Goal: Task Accomplishment & Management: Complete application form

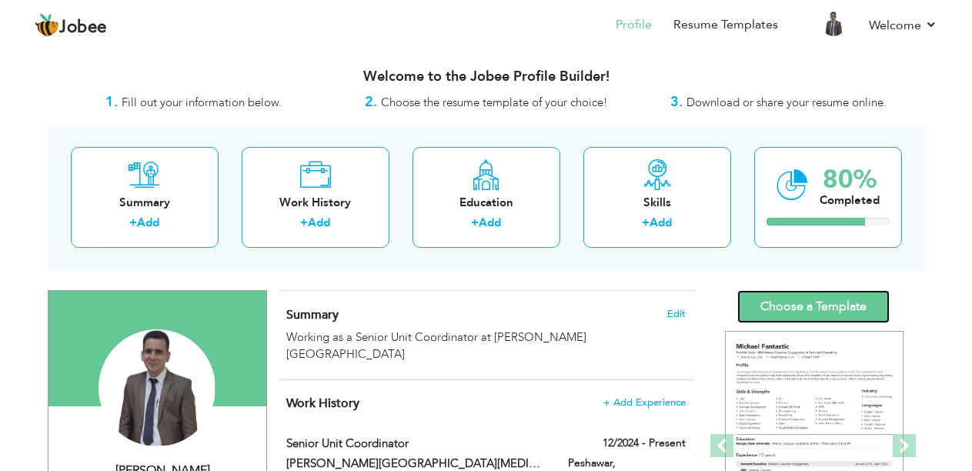
click at [786, 309] on link "Choose a Template" at bounding box center [813, 306] width 152 height 33
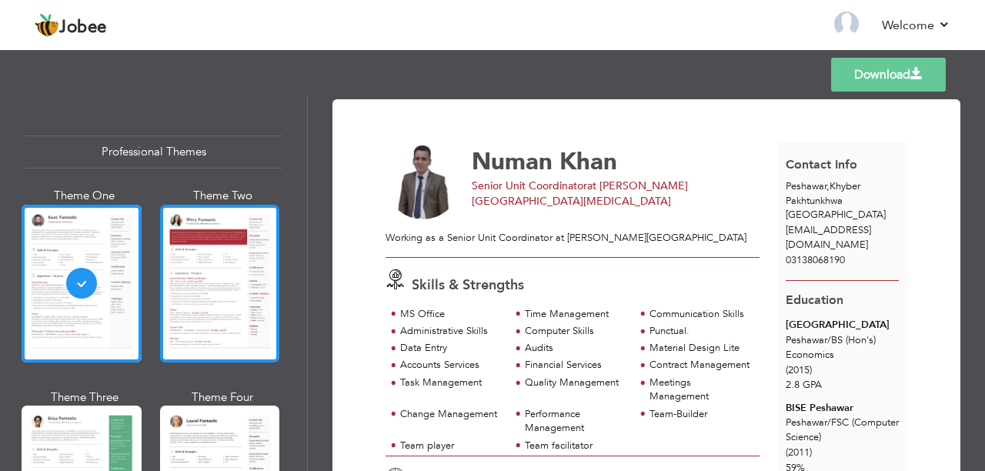
click at [239, 302] on div at bounding box center [220, 284] width 120 height 158
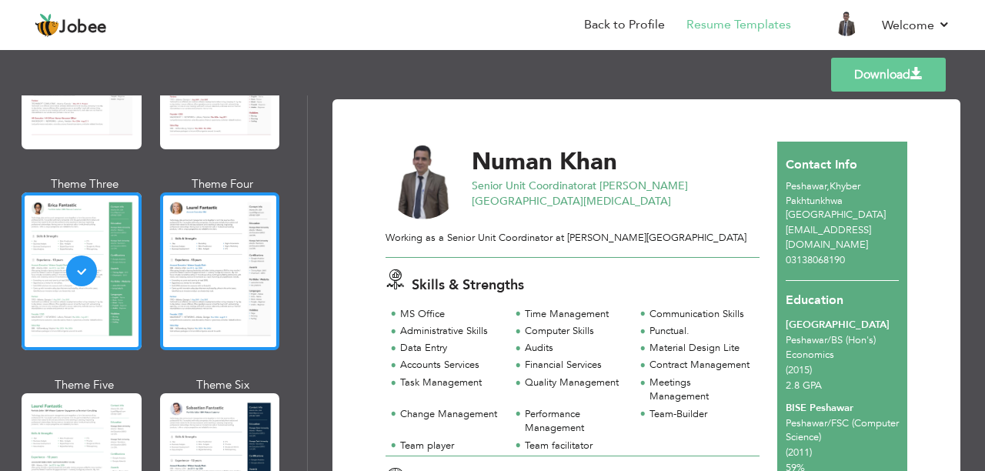
scroll to position [215, 0]
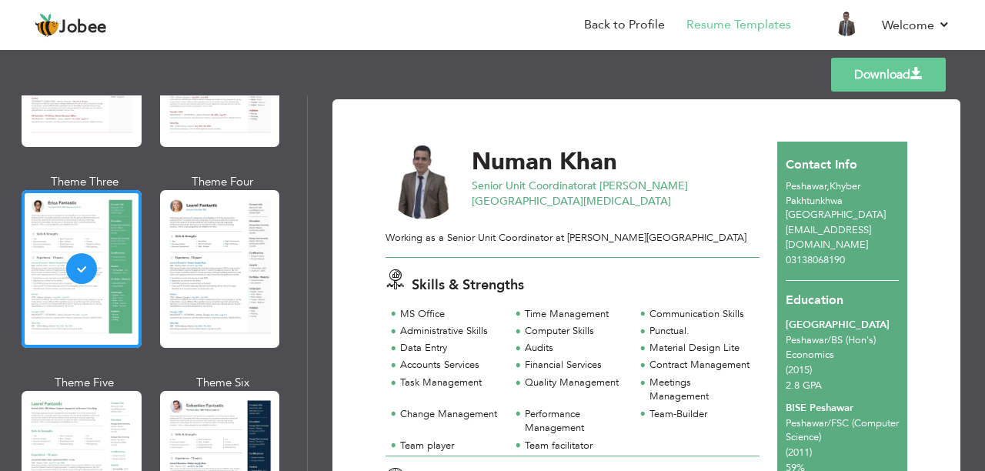
click at [977, 165] on div "Download Numan Khan Senior Unit Coordinator at Shaukat Khanum Memorial Cancer H…" at bounding box center [646, 283] width 677 height 376
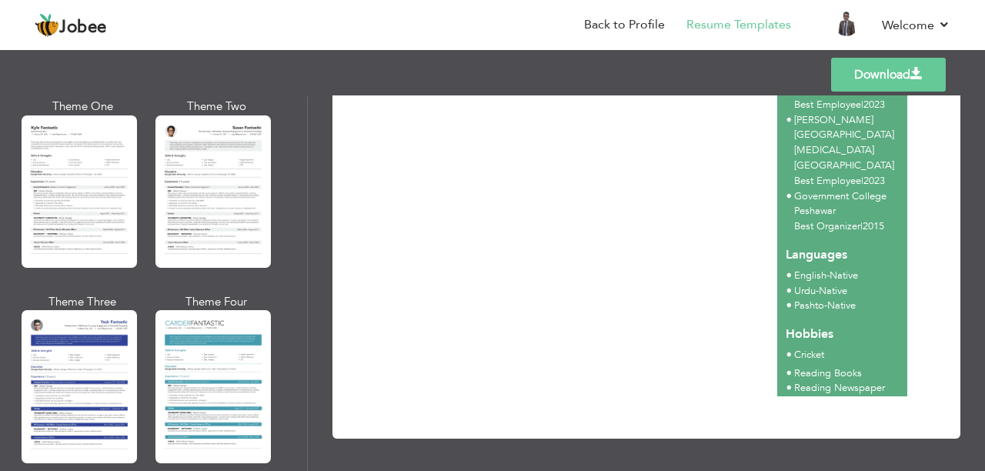
scroll to position [2762, 0]
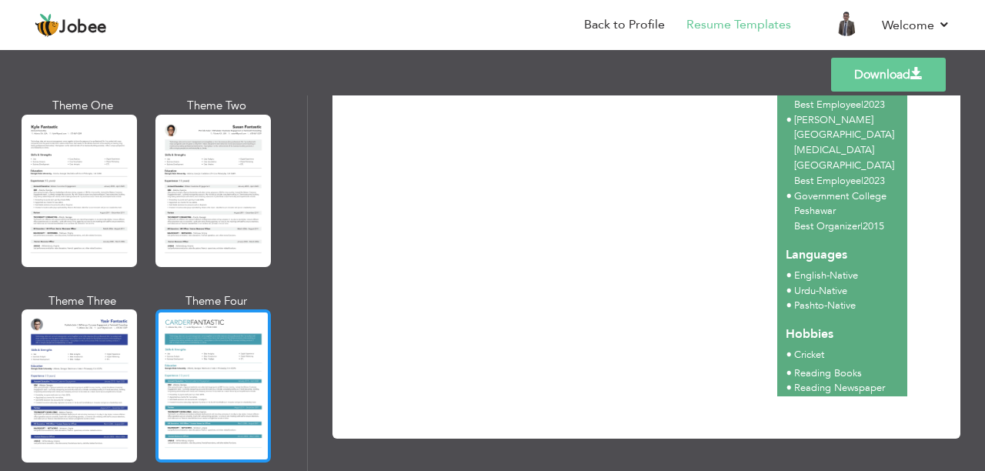
click at [202, 375] on div at bounding box center [212, 385] width 115 height 152
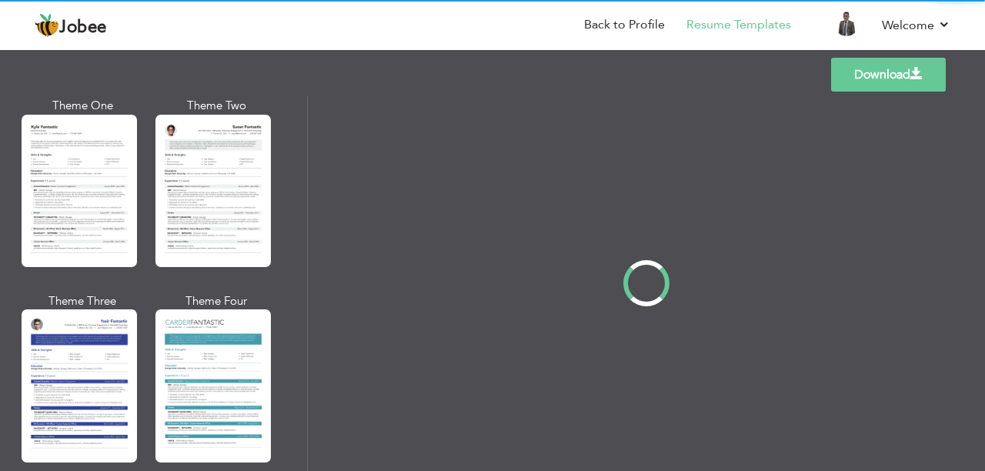
scroll to position [0, 0]
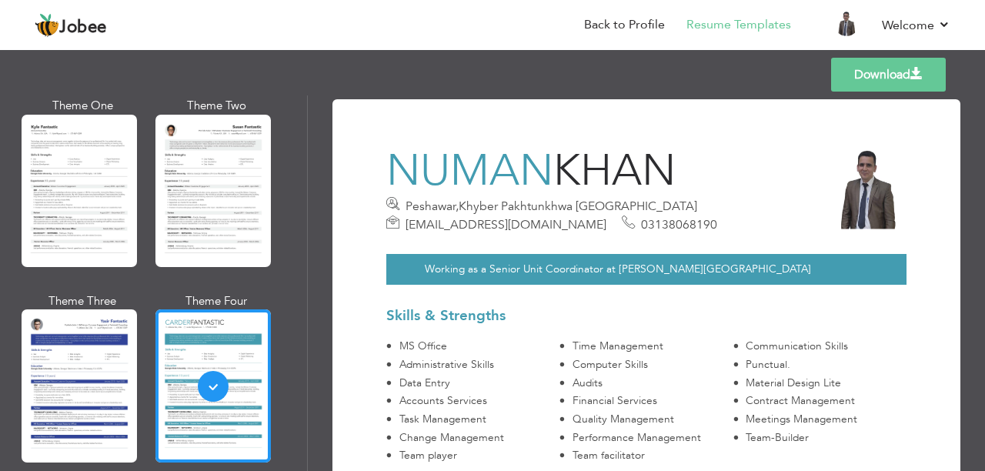
click at [621, 252] on div "Working as a Senior Unit Coordinator at [PERSON_NAME][GEOGRAPHIC_DATA]" at bounding box center [646, 268] width 543 height 63
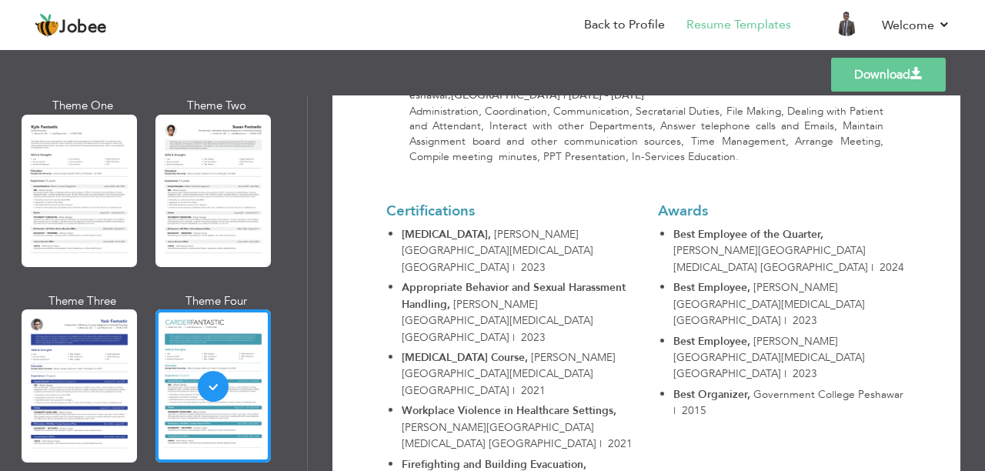
scroll to position [893, 0]
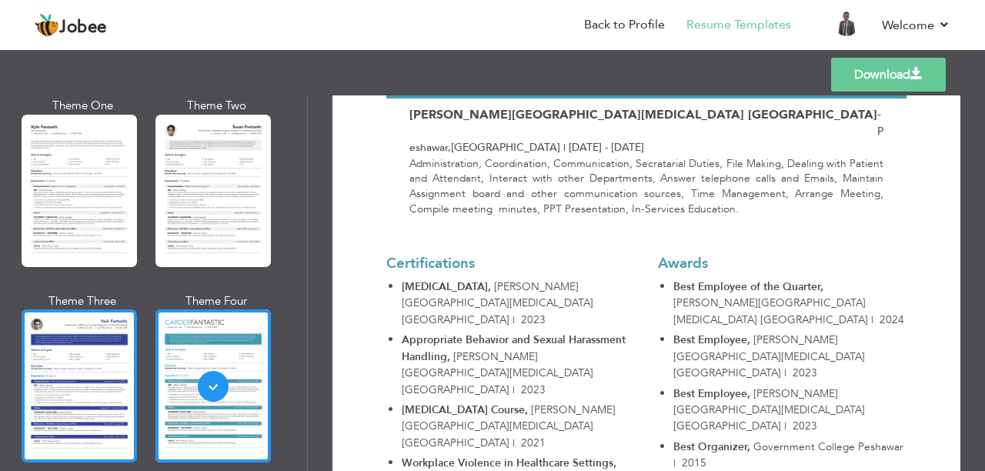
click at [63, 309] on div at bounding box center [79, 385] width 115 height 152
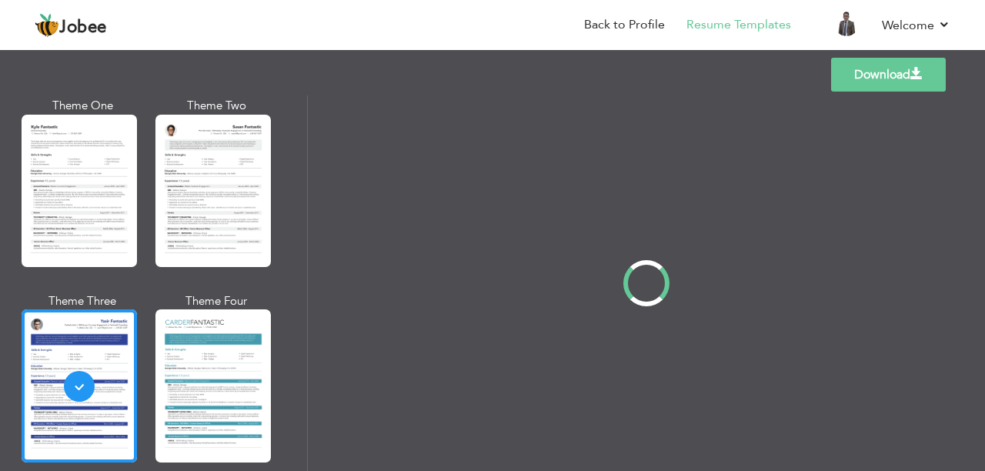
scroll to position [2759, 0]
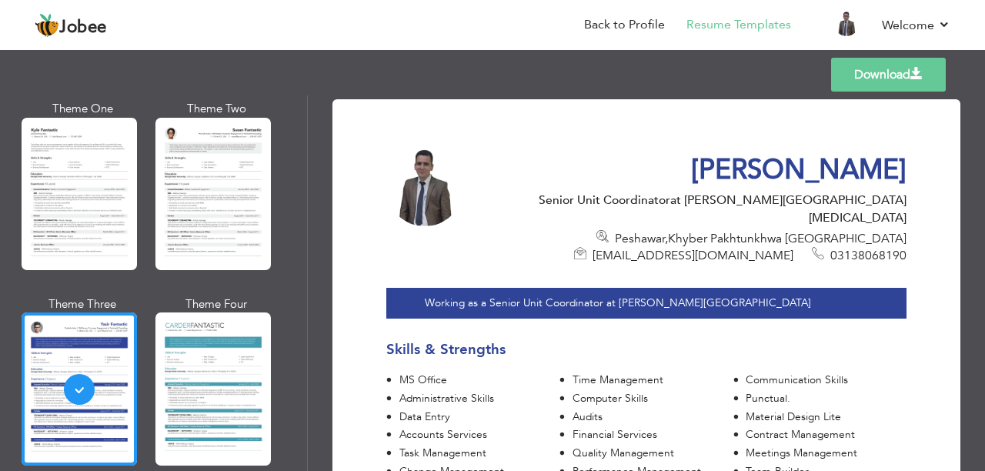
click at [472, 288] on div "Working as a Senior Unit Coordinator at Shaukat Khanum Memorial Cacner Hospital…" at bounding box center [646, 382] width 543 height 235
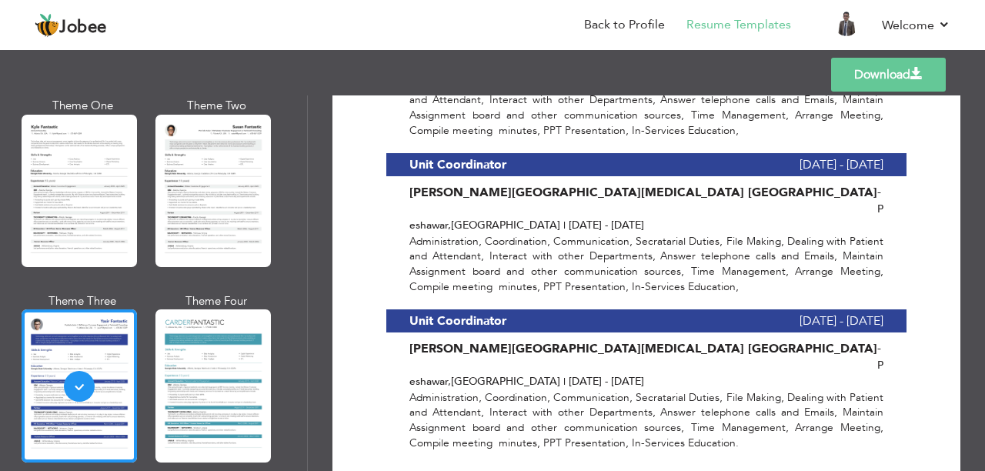
scroll to position [646, 0]
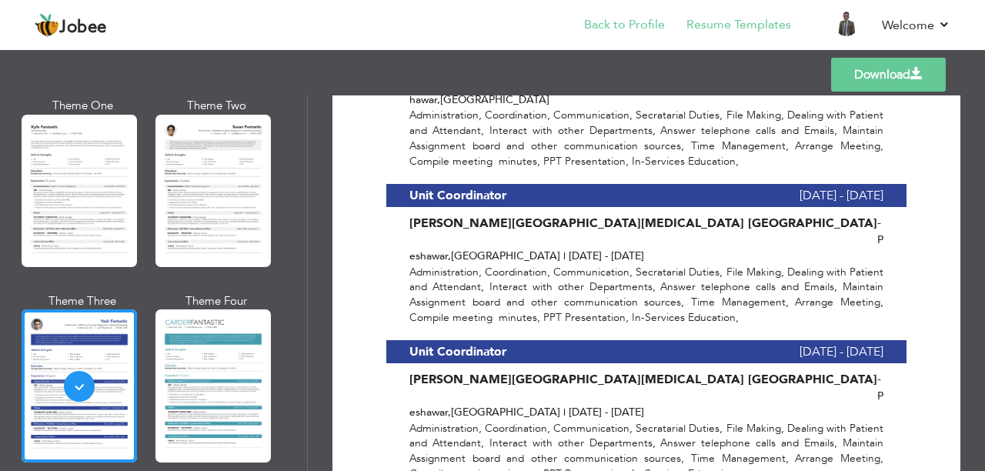
click at [629, 14] on li "Back to Profile" at bounding box center [614, 26] width 102 height 42
click at [626, 23] on link "Back to Profile" at bounding box center [624, 25] width 81 height 18
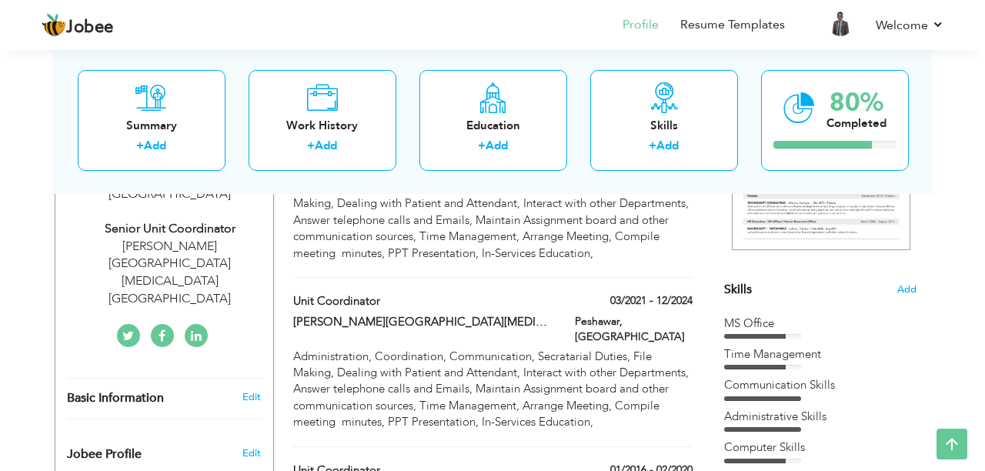
scroll to position [260, 0]
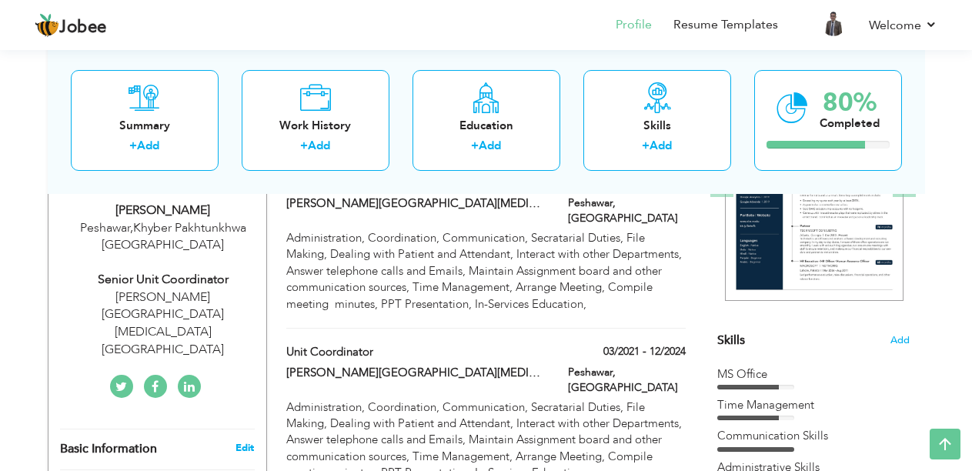
click at [247, 441] on link "Edit" at bounding box center [244, 448] width 18 height 14
type input "Numan"
type input "Khan"
type input "03138068190"
select select "number:166"
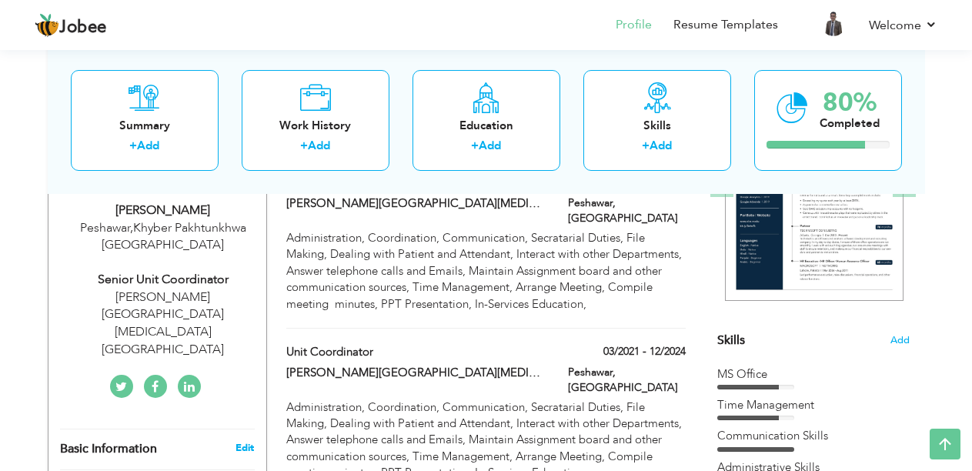
type input "Khyber Pakhtunkhwa"
type input "Peshawar"
select select "number:9"
type input "[PERSON_NAME][GEOGRAPHIC_DATA][MEDICAL_DATA] [GEOGRAPHIC_DATA]"
type input "Senior Unit Coordinator"
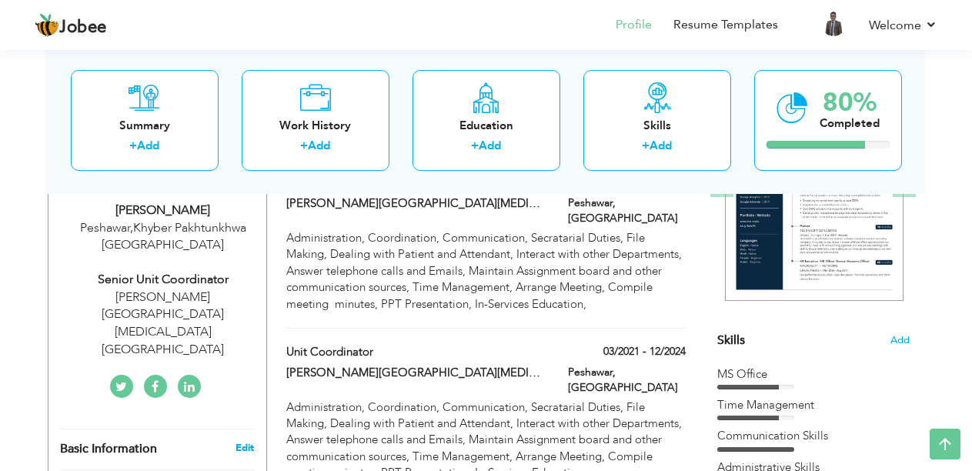
type input "nomaneco@yahoo.com"
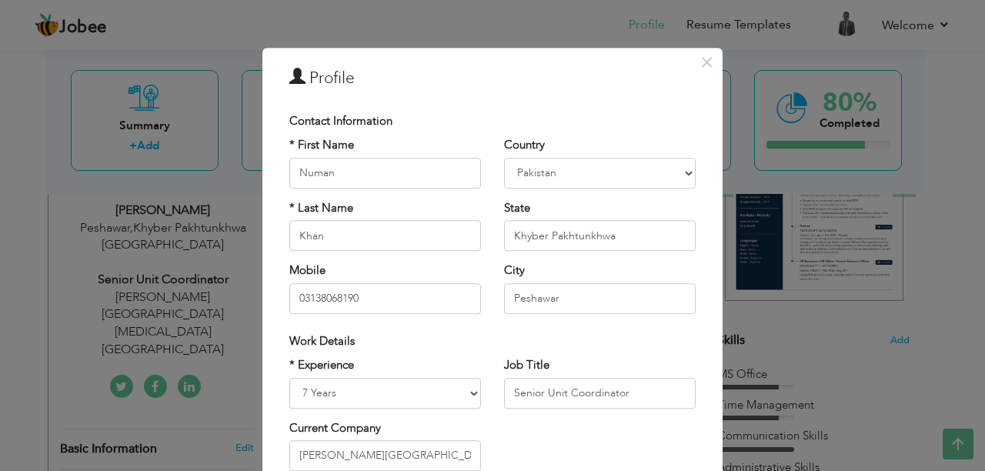
drag, startPoint x: 703, startPoint y: 157, endPoint x: 700, endPoint y: 189, distance: 32.4
click at [700, 189] on div "× Profile Contact Information * First Name Numan * Last Name Khan Mobile Chad" at bounding box center [492, 370] width 460 height 644
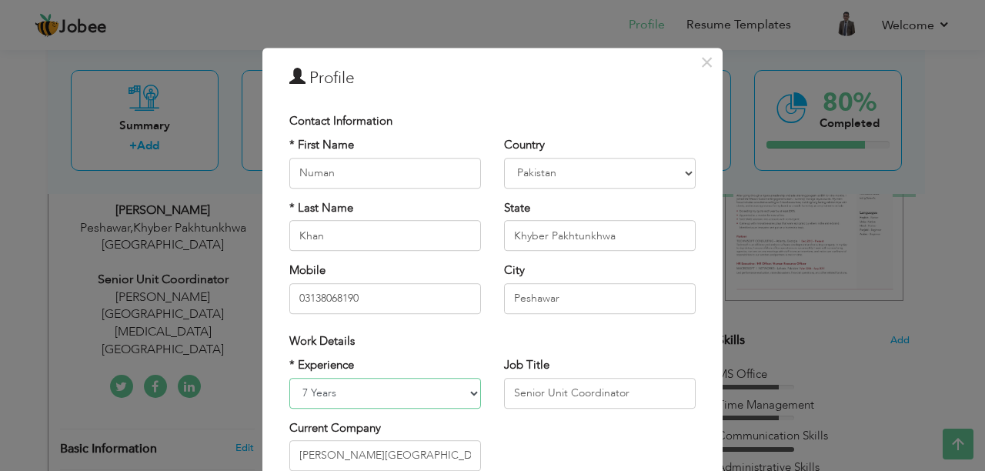
click at [327, 403] on select "Entry Level Less than 1 Year 1 Year 2 Years 3 Years 4 Years 5 Years 6 Years 7 Y…" at bounding box center [385, 393] width 192 height 31
select select "number:10"
click at [289, 378] on select "Entry Level Less than 1 Year 1 Year 2 Years 3 Years 4 Years 5 Years 6 Years 7 Y…" at bounding box center [385, 393] width 192 height 31
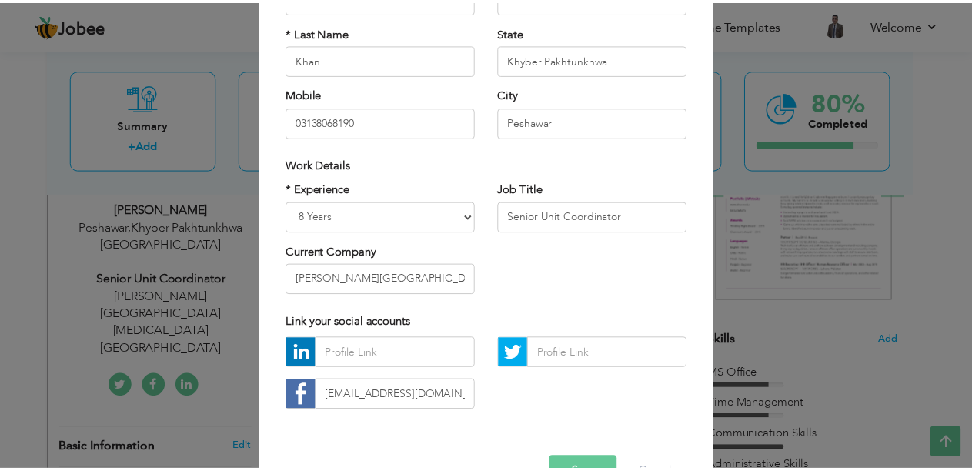
scroll to position [222, 0]
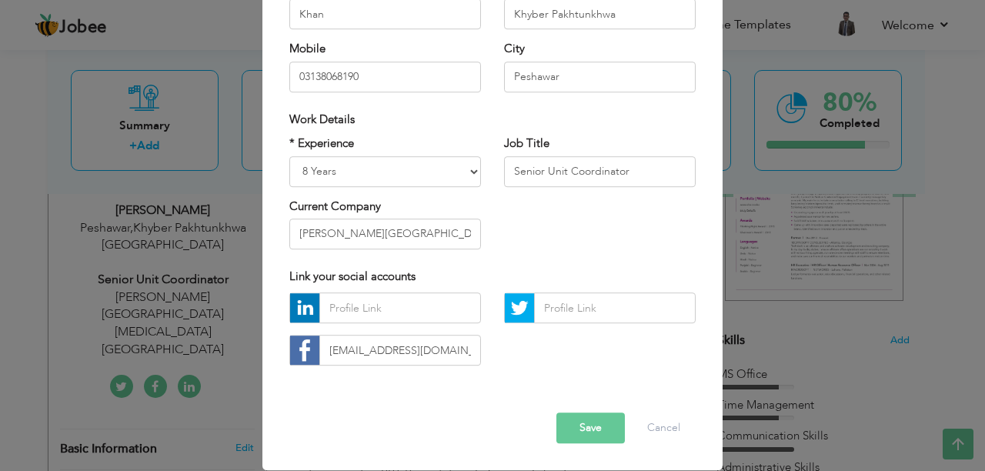
click at [556, 428] on button "Save" at bounding box center [590, 428] width 68 height 31
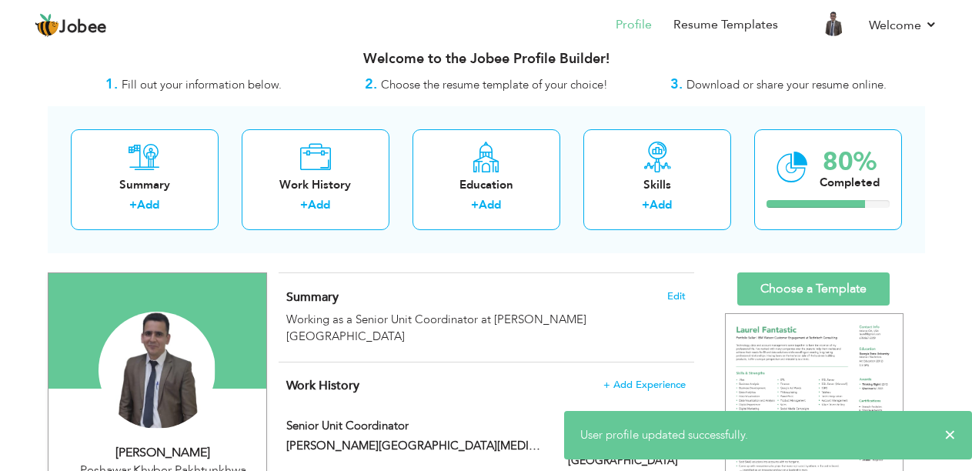
scroll to position [0, 0]
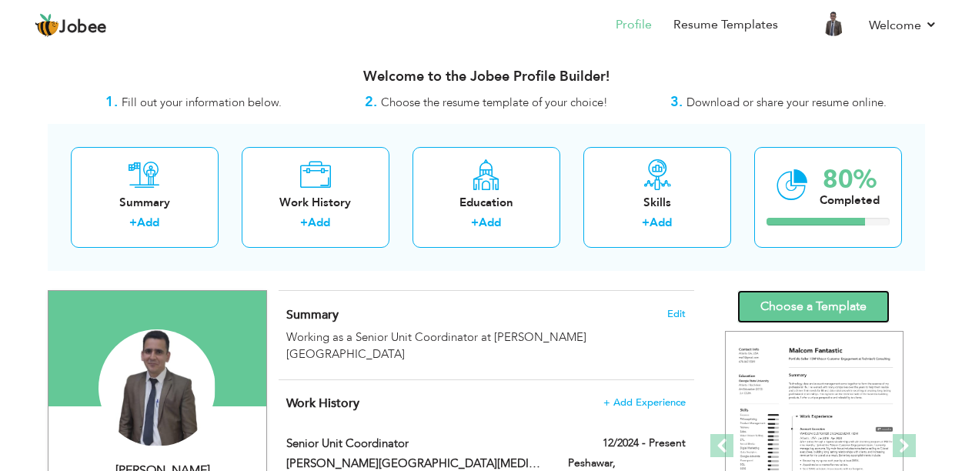
click at [806, 309] on link "Choose a Template" at bounding box center [813, 306] width 152 height 33
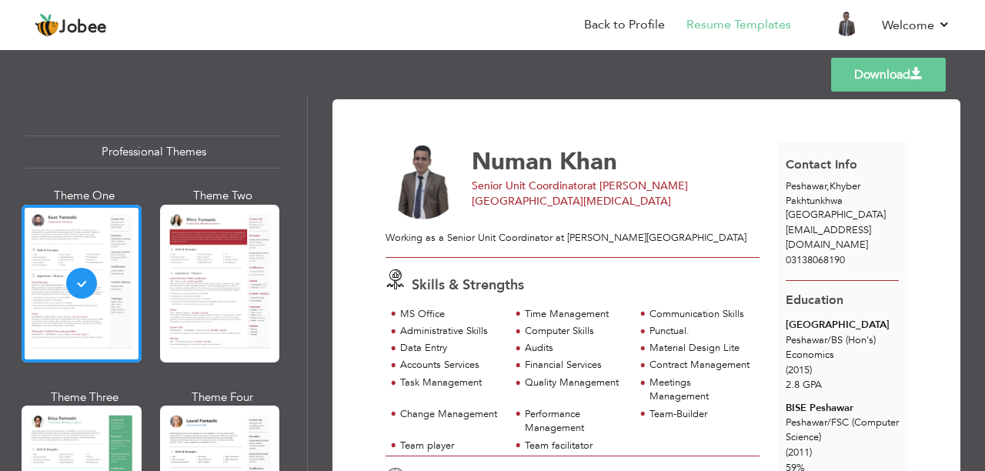
click at [308, 132] on div "Download [PERSON_NAME] Senior Unit Coordinator at [PERSON_NAME][GEOGRAPHIC_DATA…" at bounding box center [646, 283] width 677 height 376
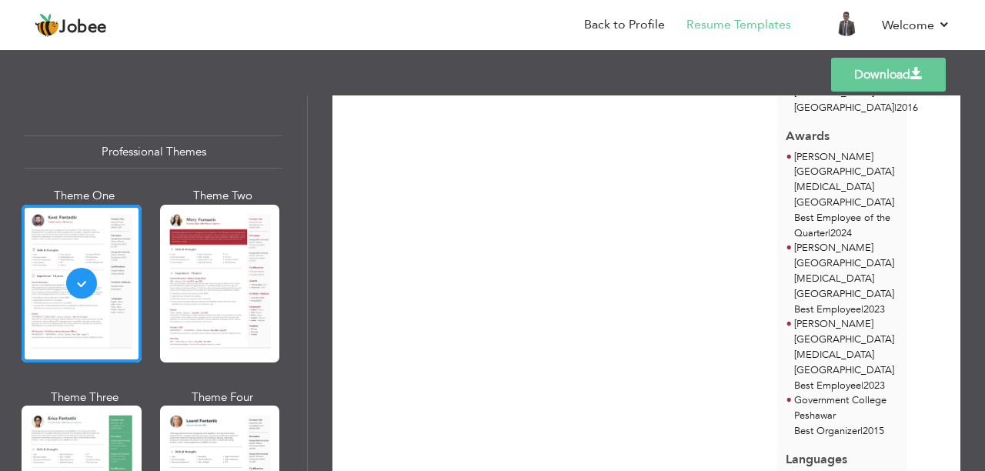
scroll to position [1293, 0]
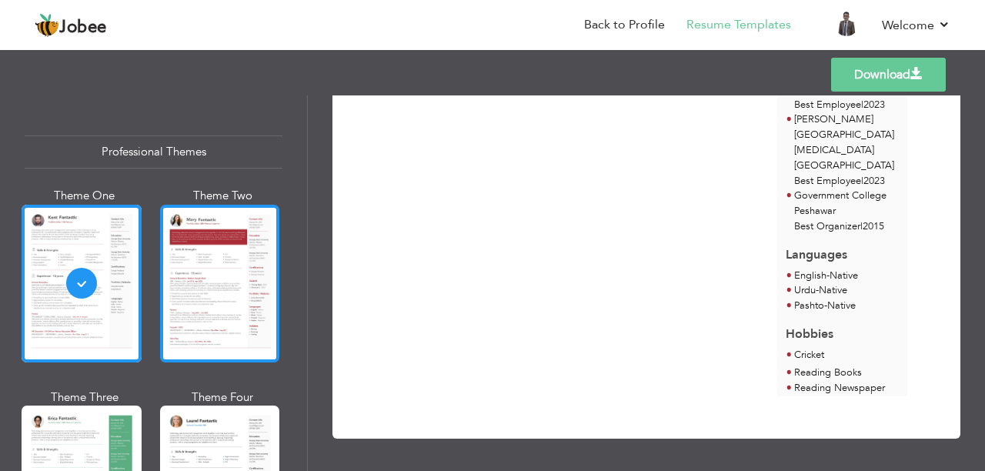
click at [216, 321] on div at bounding box center [220, 284] width 120 height 158
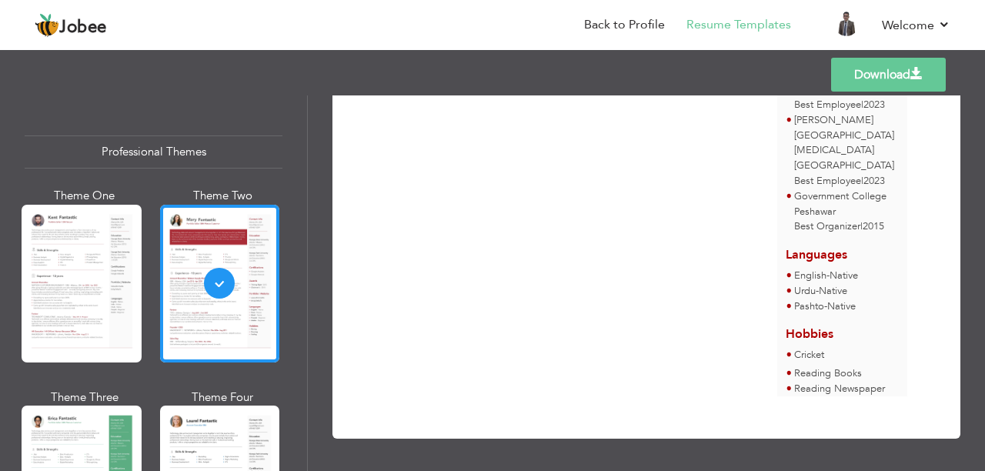
scroll to position [1200, 0]
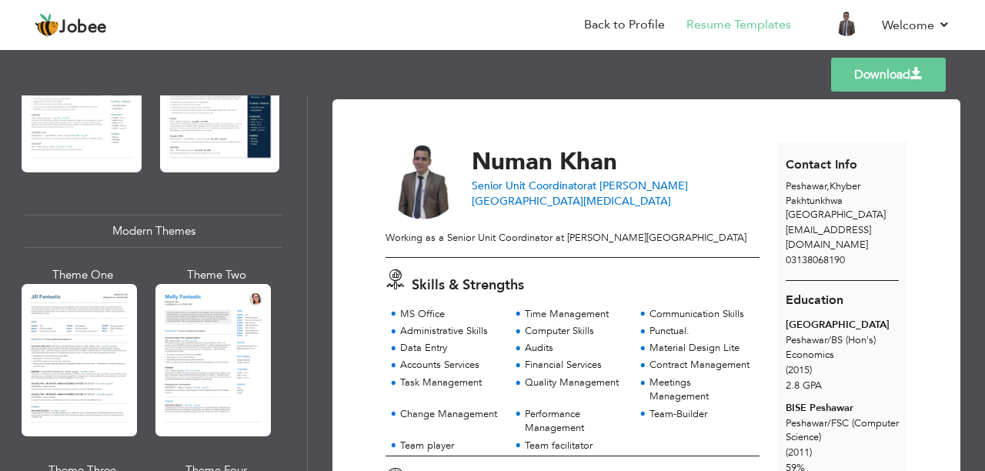
scroll to position [677, 0]
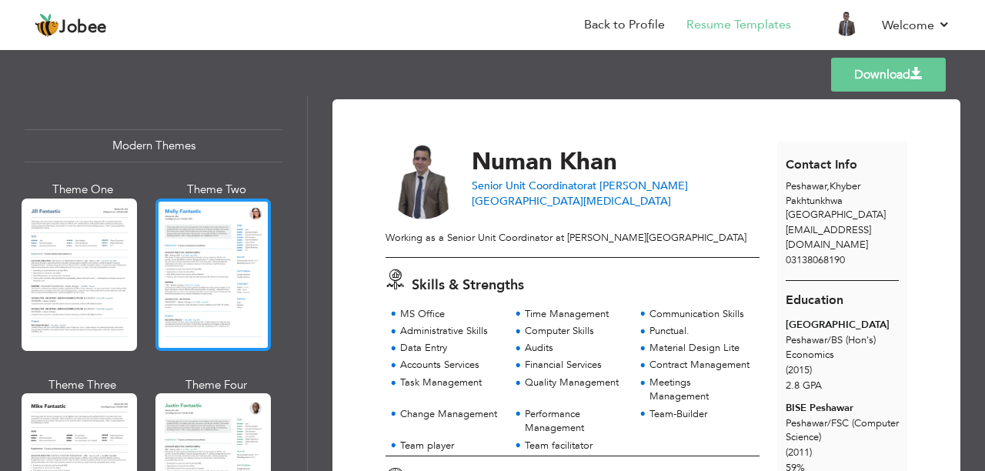
click at [217, 222] on div at bounding box center [212, 275] width 115 height 152
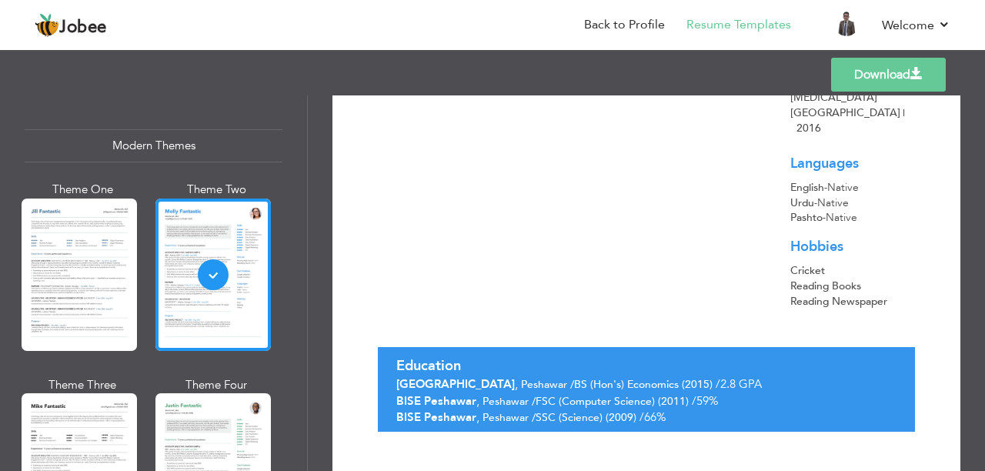
scroll to position [1774, 0]
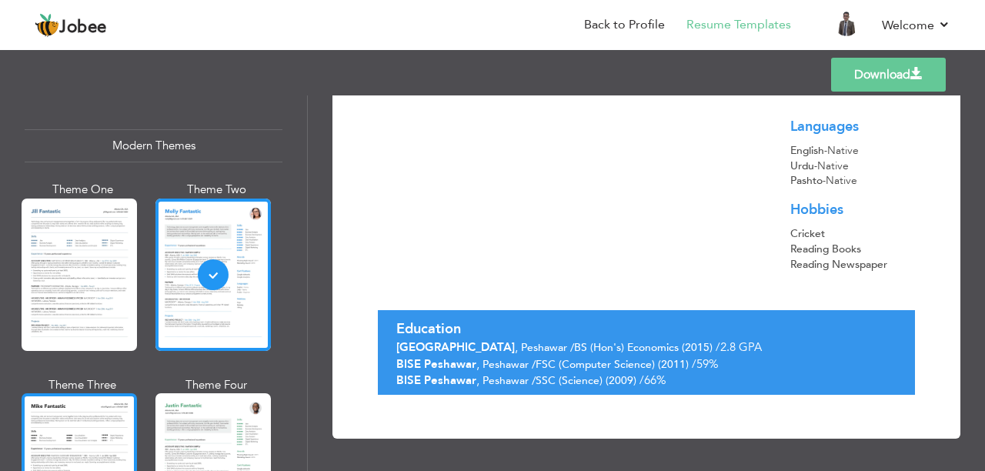
click at [46, 437] on div at bounding box center [79, 469] width 115 height 152
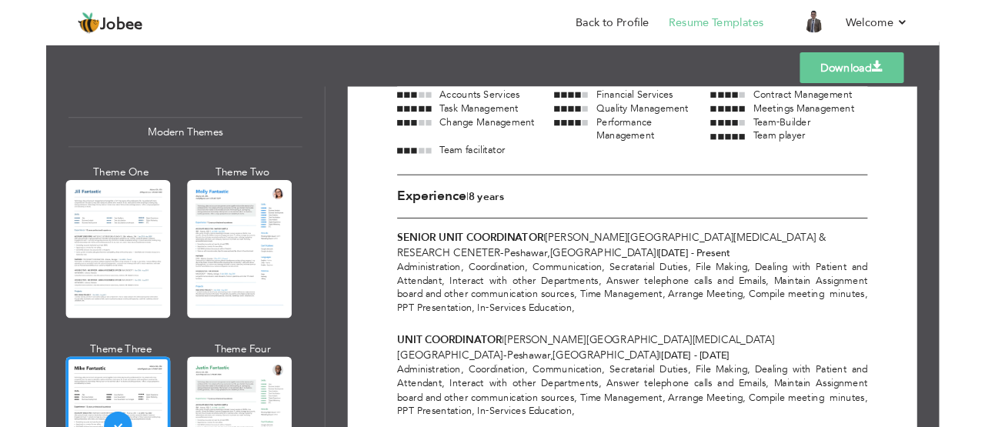
scroll to position [0, 0]
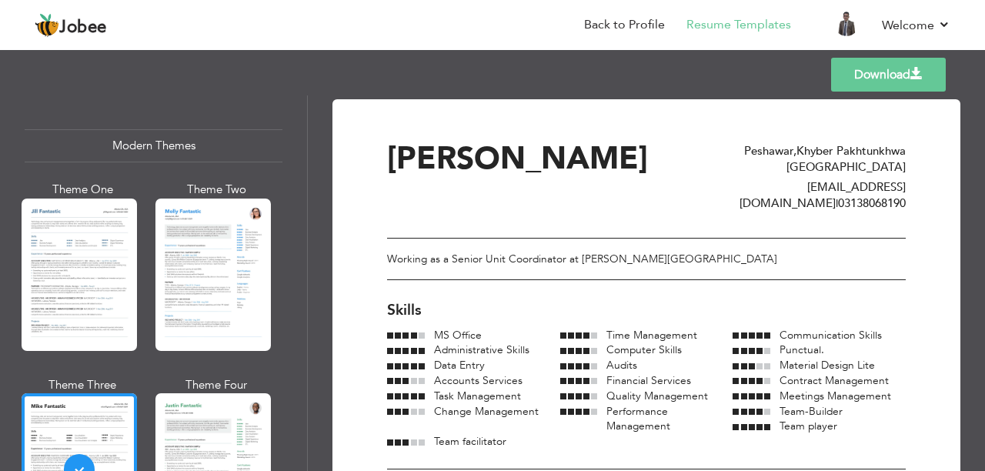
click at [845, 65] on link "Download" at bounding box center [888, 75] width 115 height 34
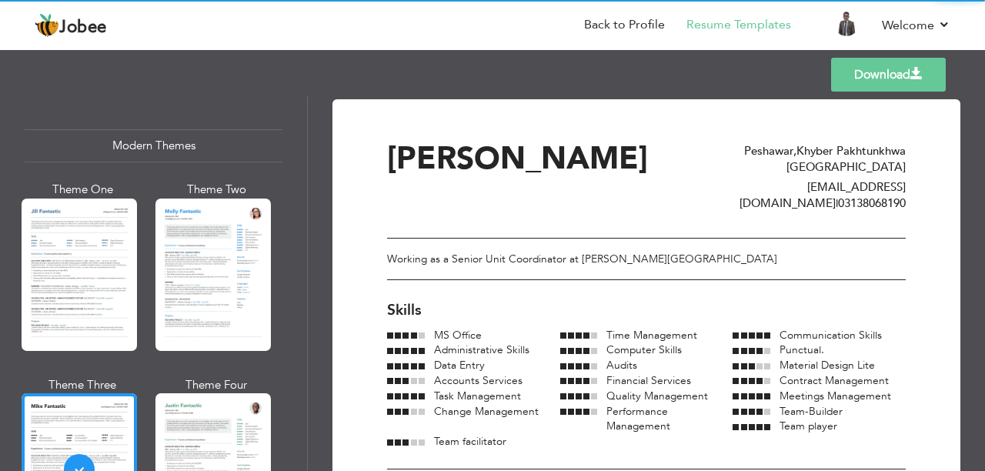
click at [890, 82] on link "Download" at bounding box center [888, 75] width 115 height 34
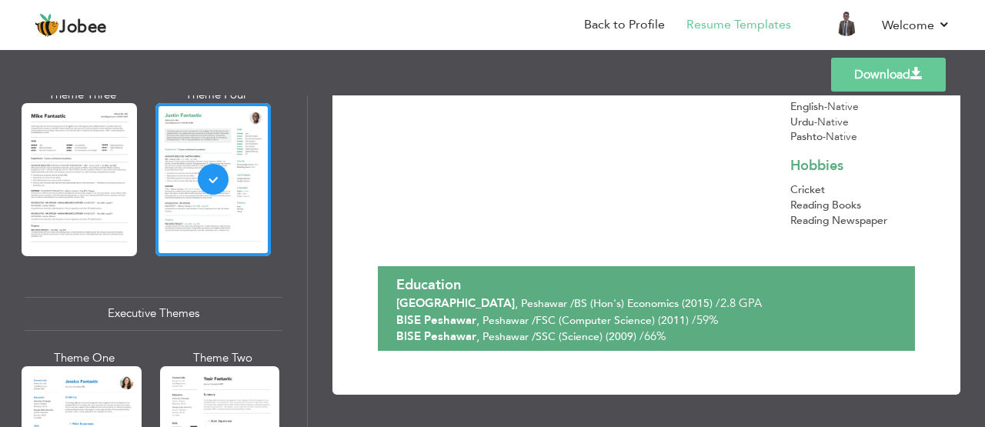
scroll to position [1257, 0]
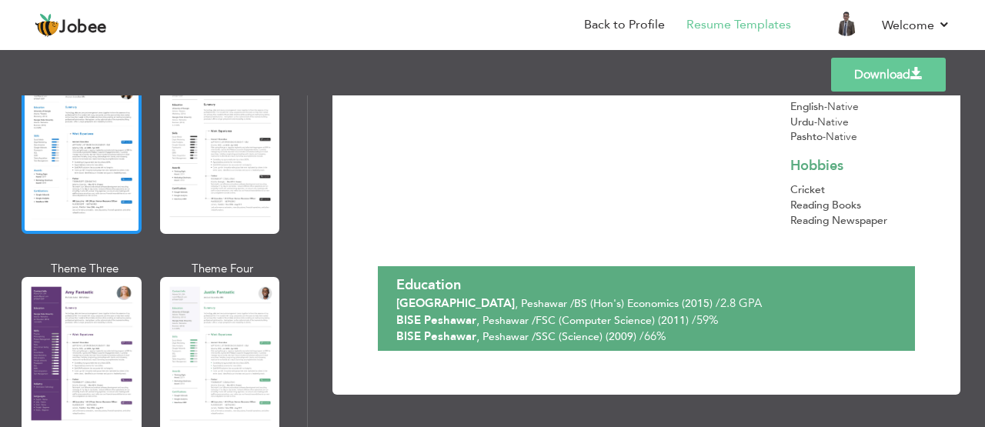
click at [105, 179] on div at bounding box center [82, 155] width 120 height 158
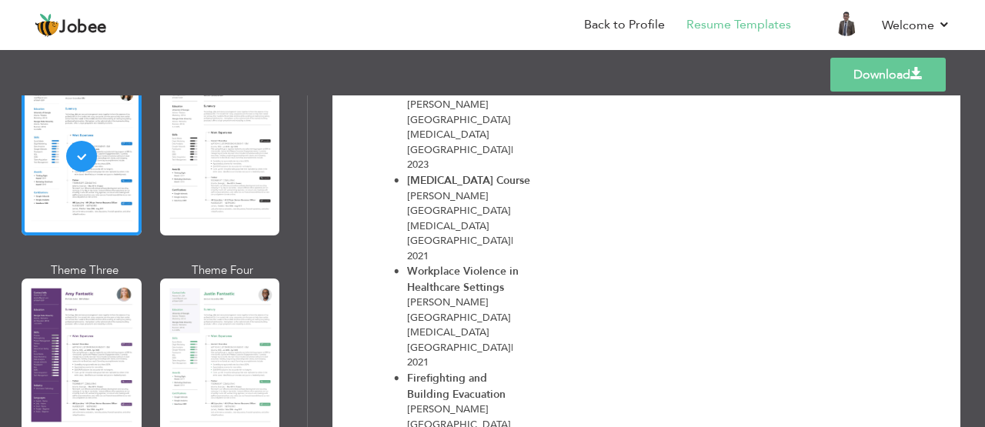
scroll to position [1006, 0]
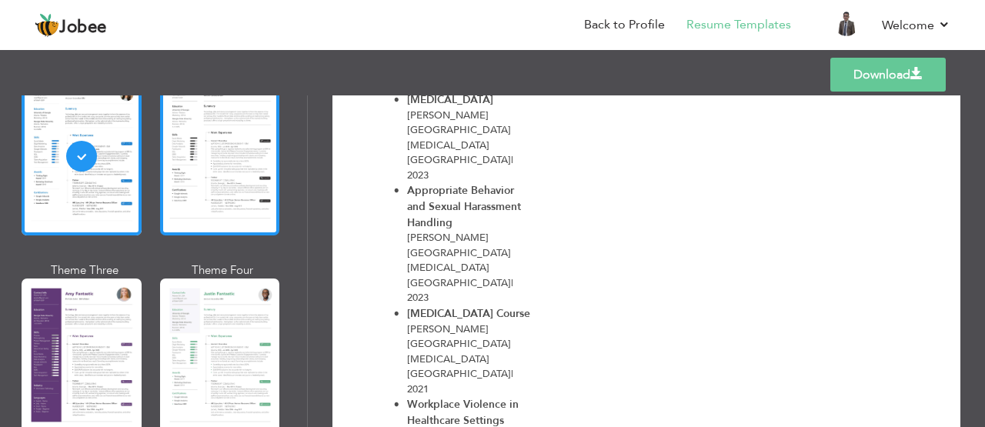
click at [202, 130] on div at bounding box center [220, 157] width 120 height 158
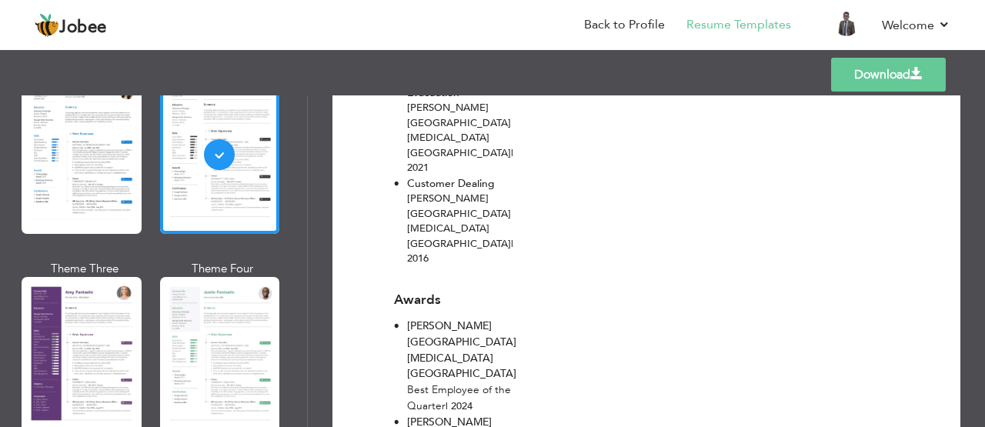
scroll to position [1434, 0]
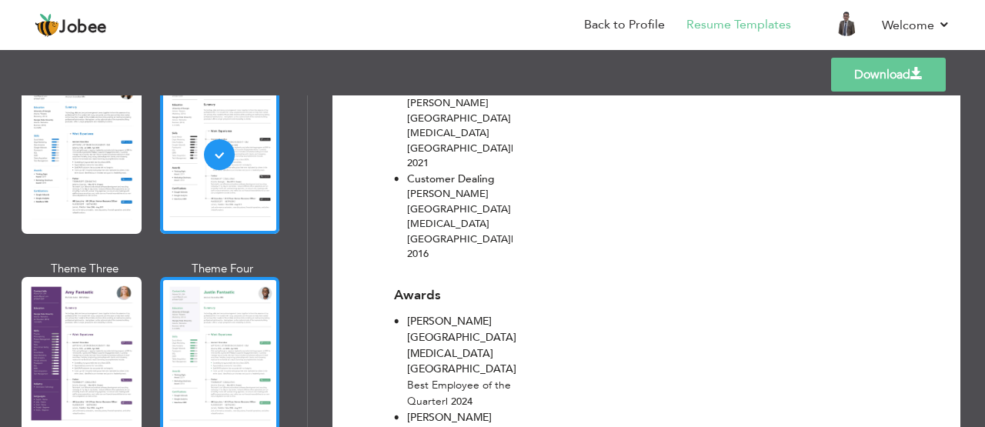
click at [202, 342] on div at bounding box center [220, 356] width 120 height 158
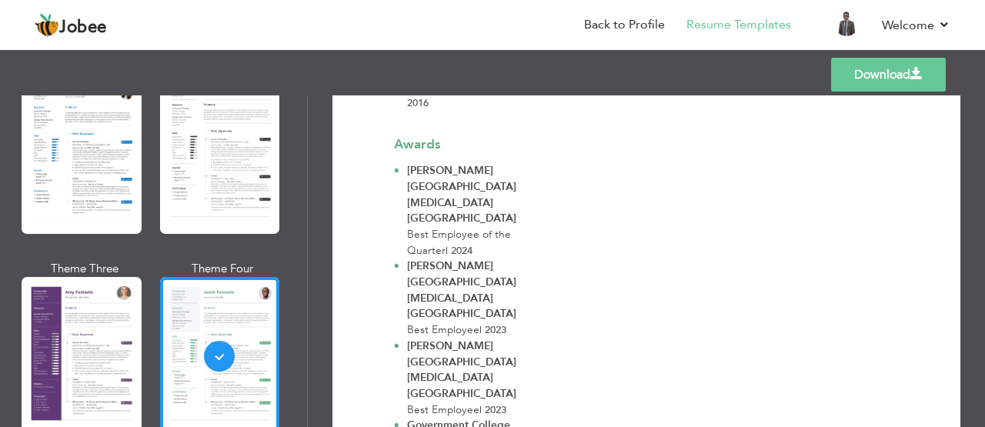
scroll to position [1658, 0]
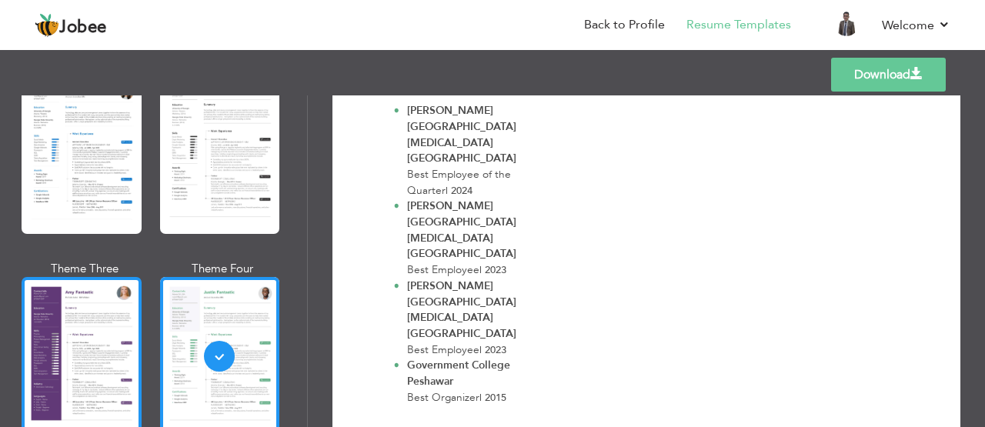
click at [78, 295] on div at bounding box center [82, 356] width 120 height 158
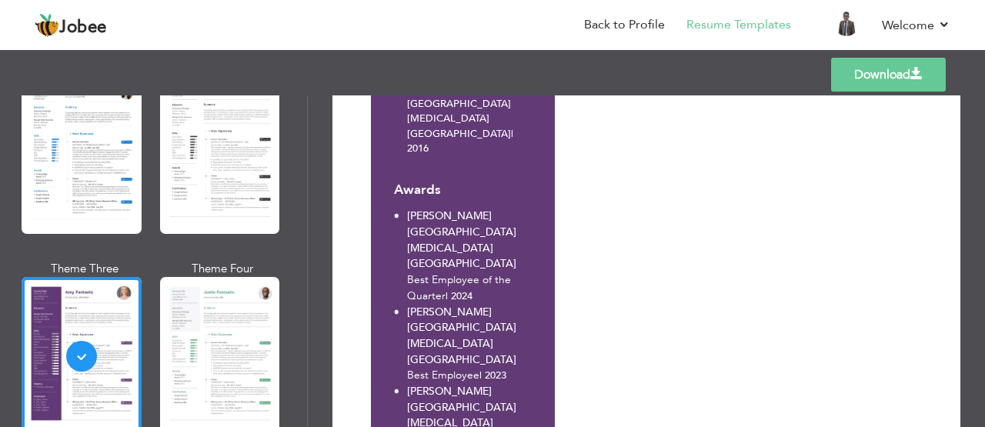
scroll to position [1656, 0]
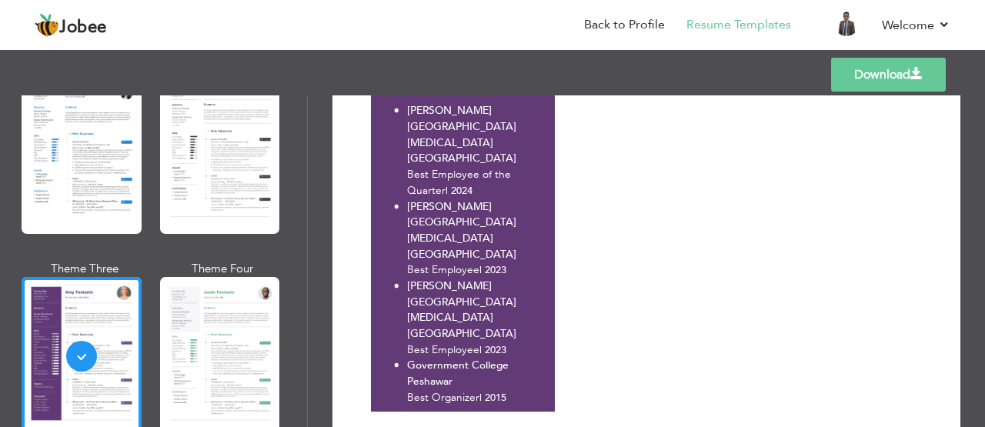
click at [307, 235] on div "Professional Themes Theme One Theme Two Theme Three Theme Four Theme Five" at bounding box center [154, 261] width 308 height 332
click at [282, 219] on div "Professional Themes Theme One Theme Two Theme Three Theme Six" at bounding box center [153, 261] width 307 height 332
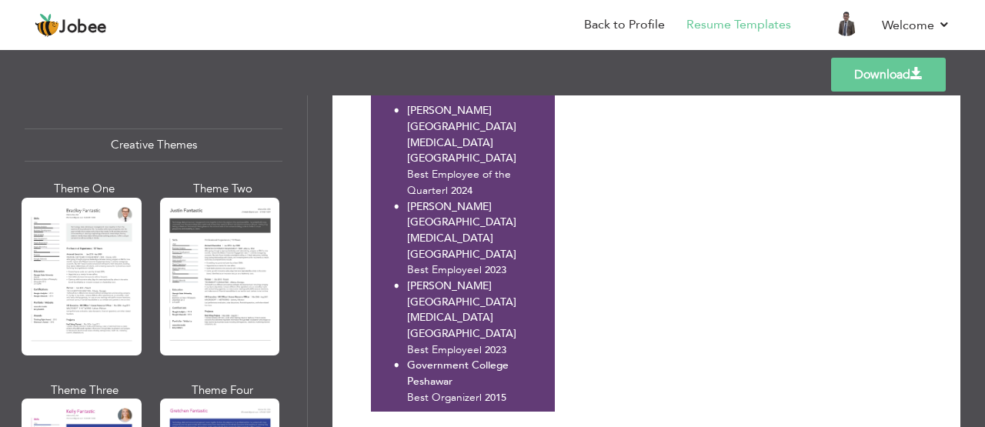
scroll to position [1811, 0]
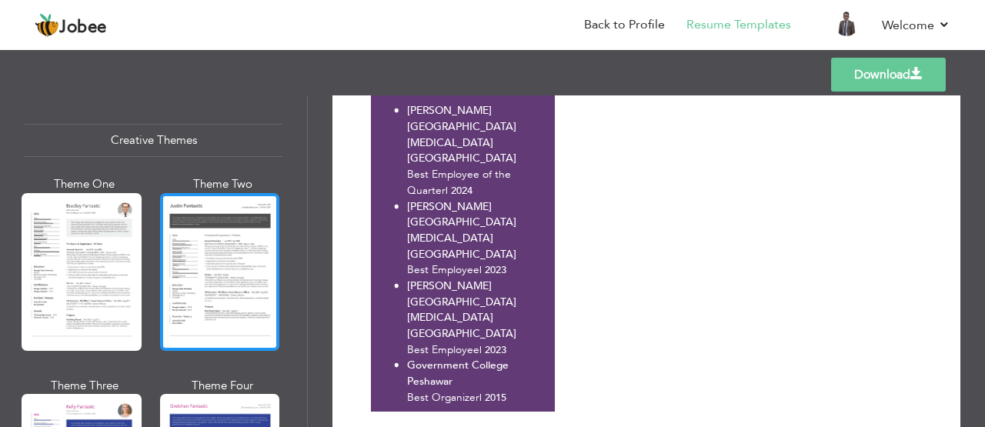
click at [242, 232] on div at bounding box center [220, 272] width 120 height 158
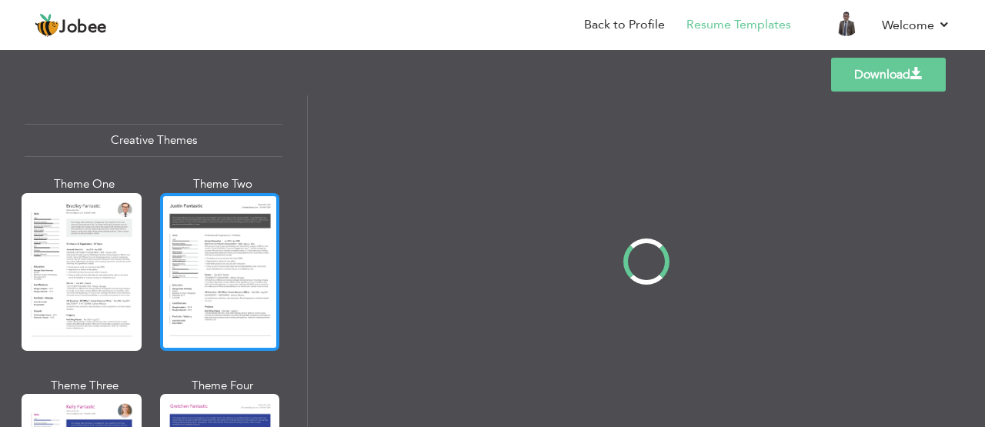
scroll to position [0, 0]
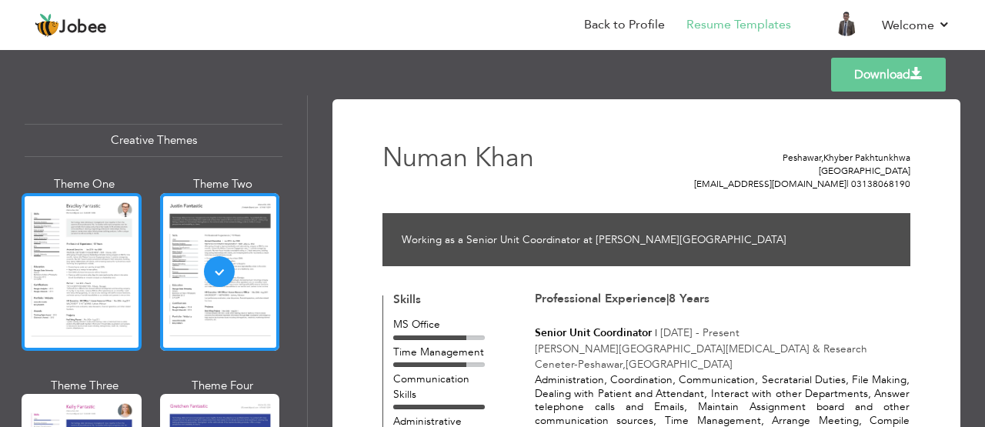
click at [112, 221] on div at bounding box center [82, 272] width 120 height 158
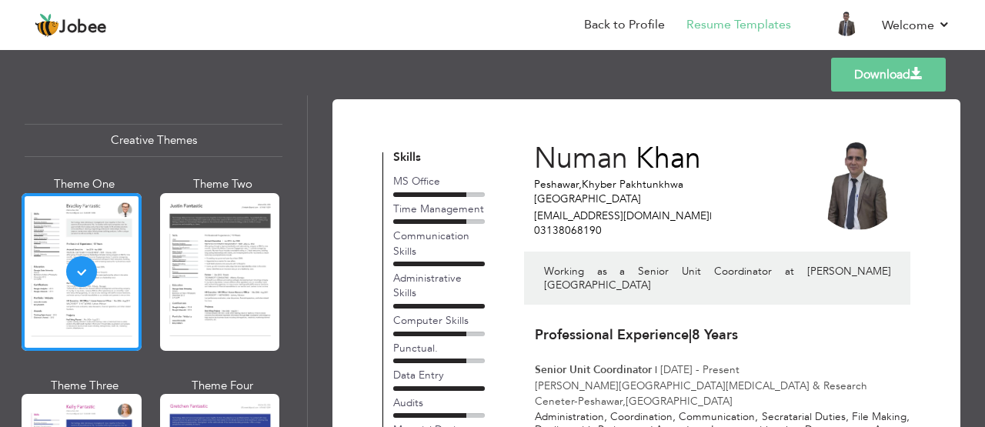
drag, startPoint x: 978, startPoint y: 165, endPoint x: 983, endPoint y: 195, distance: 30.4
click at [983, 195] on div "Download Numan Khan Peshawar , Khyber Pakhtunkhwa Pakistan nomankhan.22344@gmai…" at bounding box center [646, 261] width 677 height 332
click at [867, 68] on link "Download" at bounding box center [888, 75] width 115 height 34
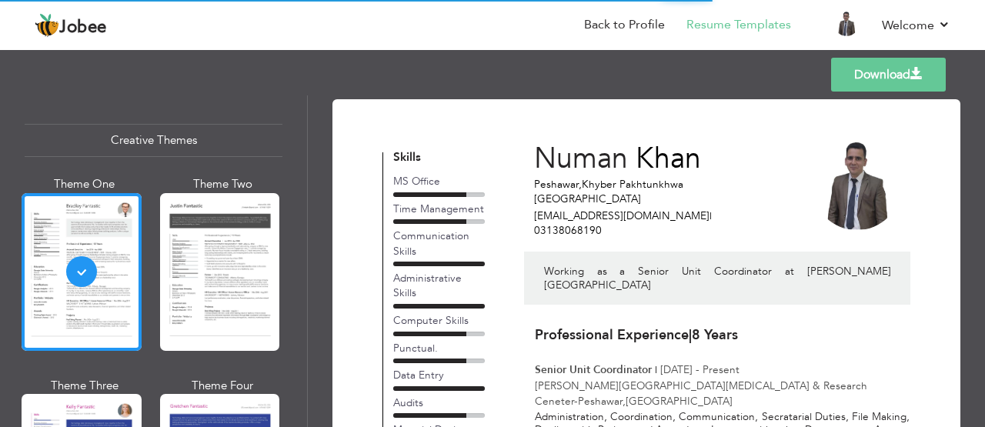
click at [908, 68] on link "Download" at bounding box center [888, 75] width 115 height 34
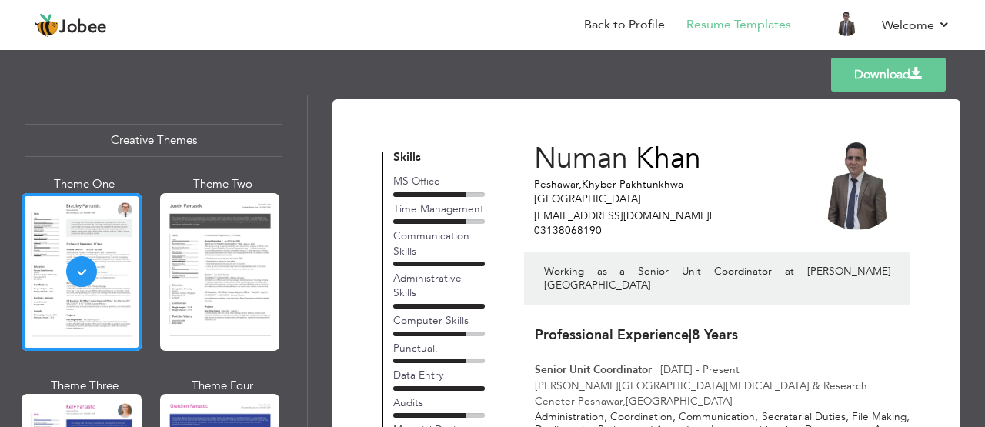
click at [301, 302] on div "Professional Themes Theme One Theme Two Theme Three Theme Six" at bounding box center [153, 261] width 307 height 332
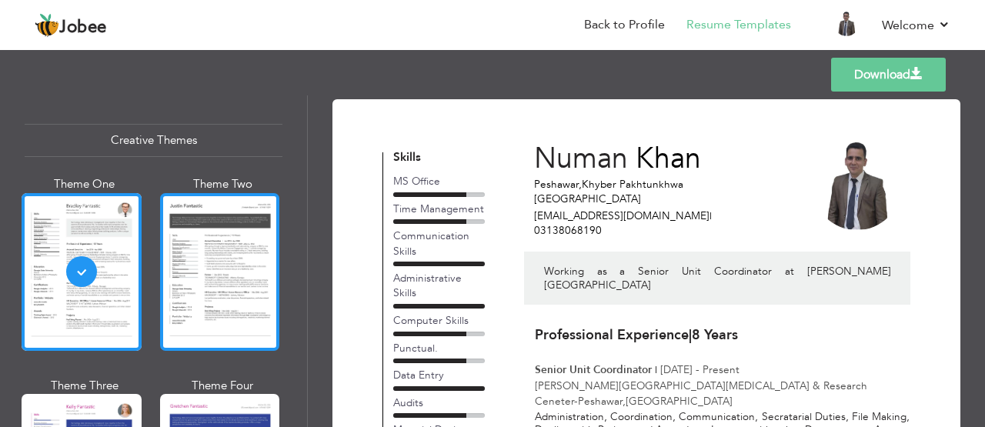
click at [239, 283] on div at bounding box center [220, 272] width 120 height 158
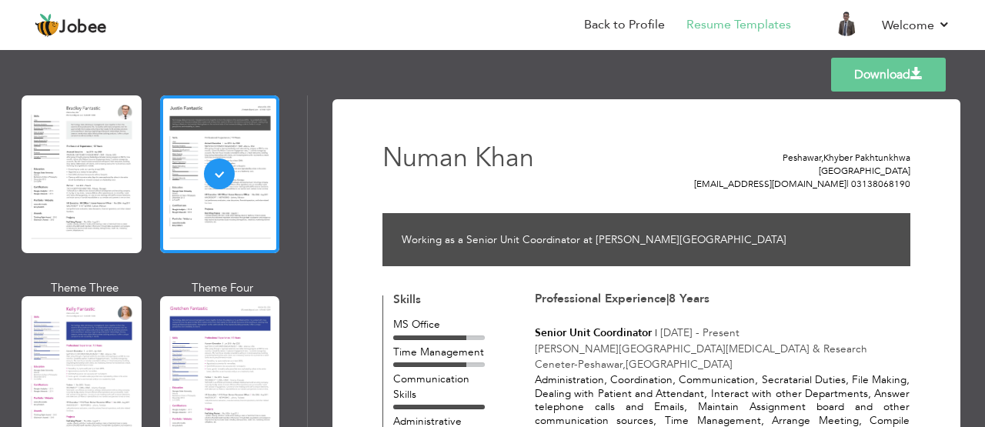
scroll to position [2055, 0]
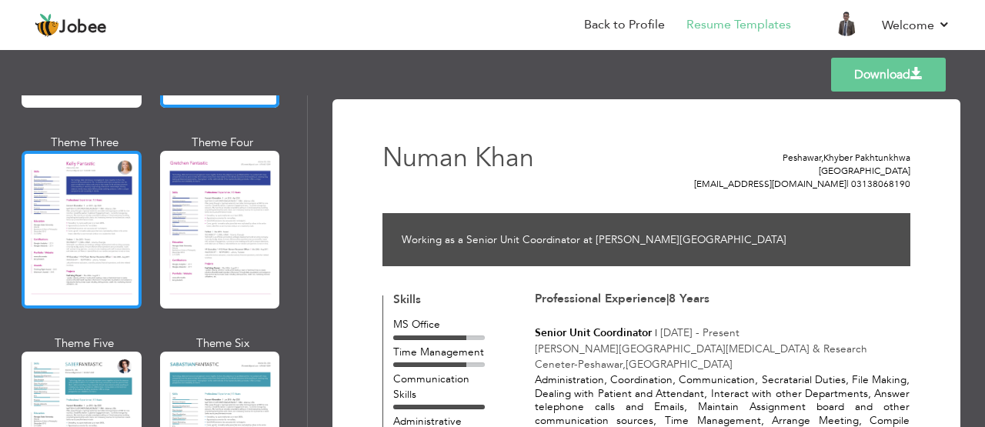
click at [82, 205] on div at bounding box center [82, 230] width 120 height 158
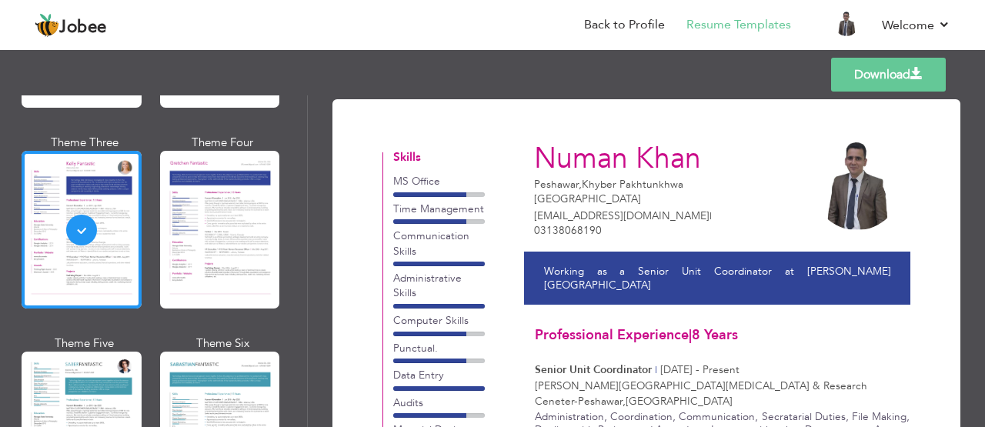
drag, startPoint x: 979, startPoint y: 161, endPoint x: 982, endPoint y: 215, distance: 54.7
click at [982, 215] on div "Download Numan Khan Peshawar , Khyber Pakhtunkhwa Pakistan nomankhan.22344@gmai…" at bounding box center [646, 261] width 677 height 332
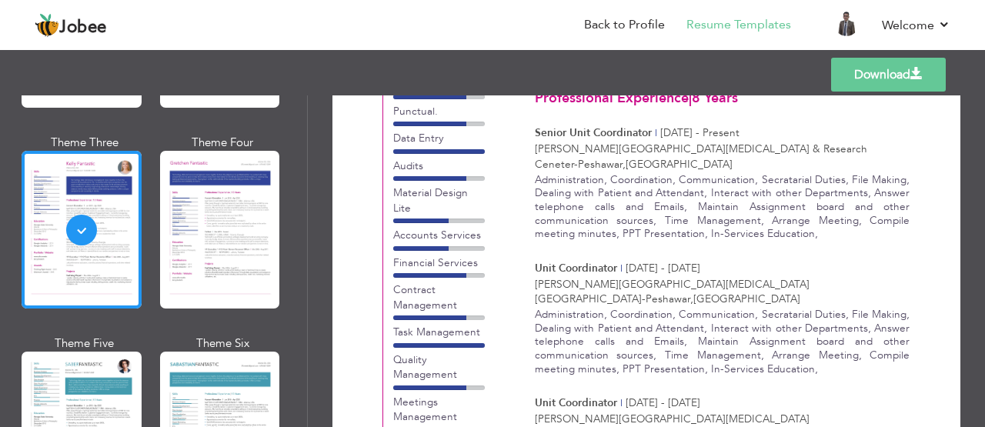
scroll to position [0, 0]
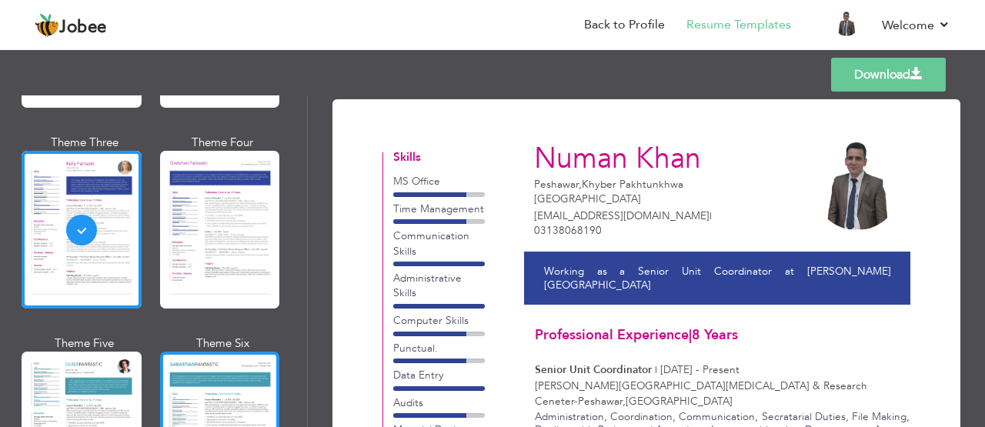
click at [231, 359] on div at bounding box center [220, 431] width 120 height 158
click at [231, 359] on div "Professional Themes Theme One Theme Two Theme Three Theme Four" at bounding box center [492, 261] width 985 height 332
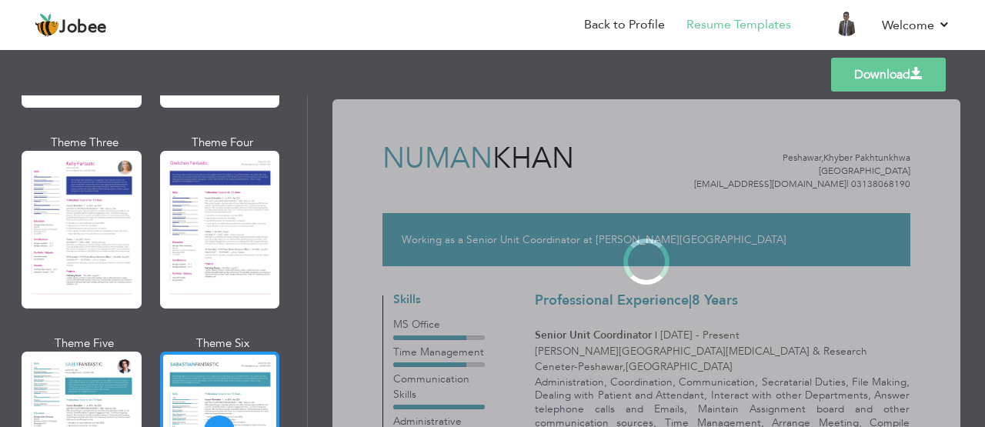
scroll to position [2055, 0]
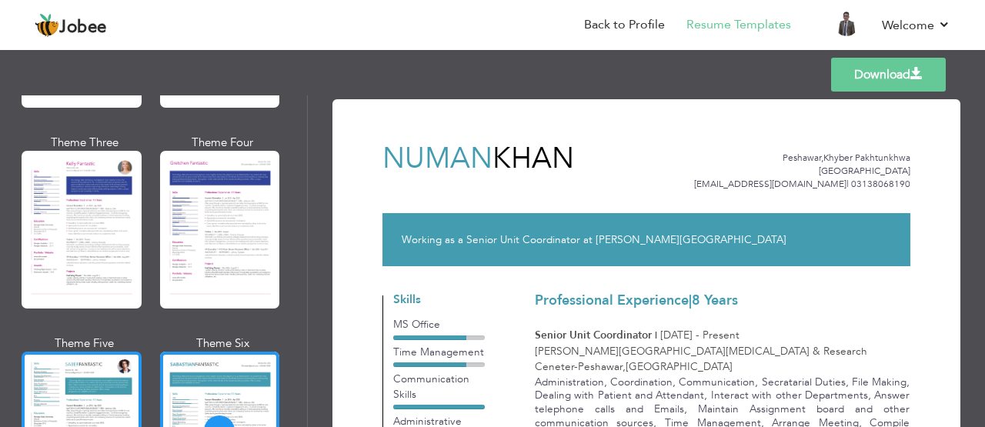
click at [68, 385] on div at bounding box center [82, 431] width 120 height 158
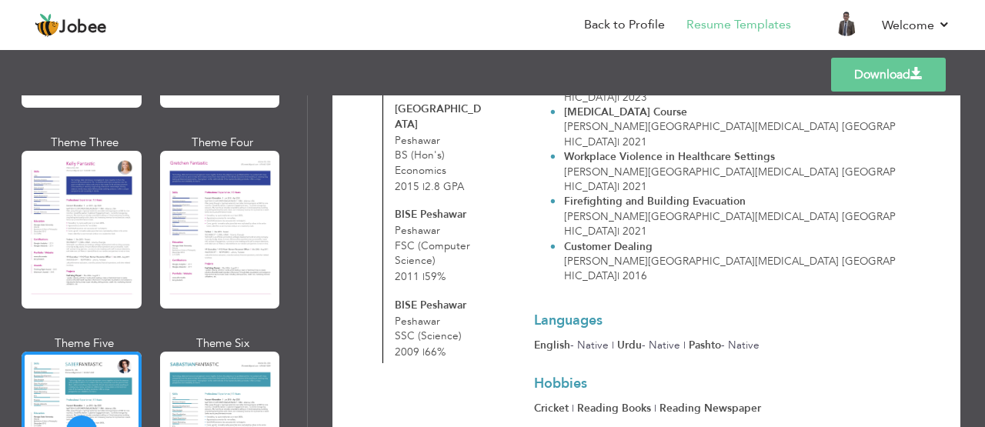
scroll to position [818, 0]
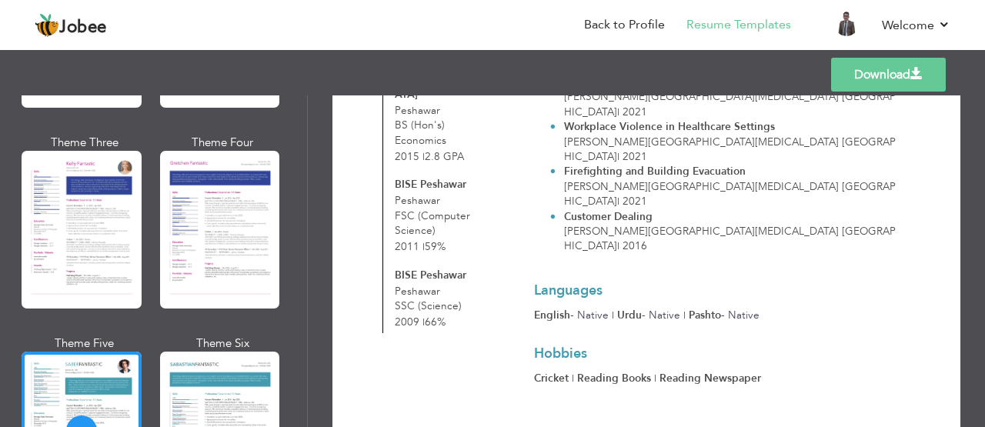
click at [894, 60] on link "Download" at bounding box center [888, 75] width 115 height 34
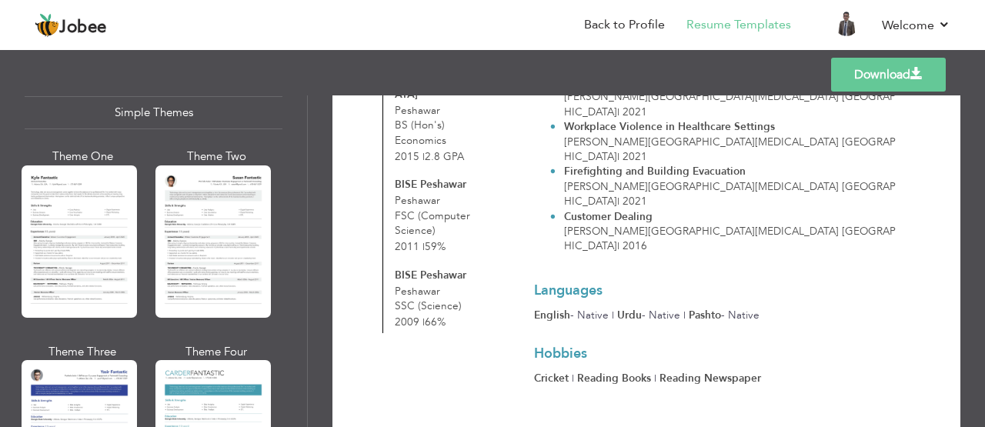
scroll to position [2718, 0]
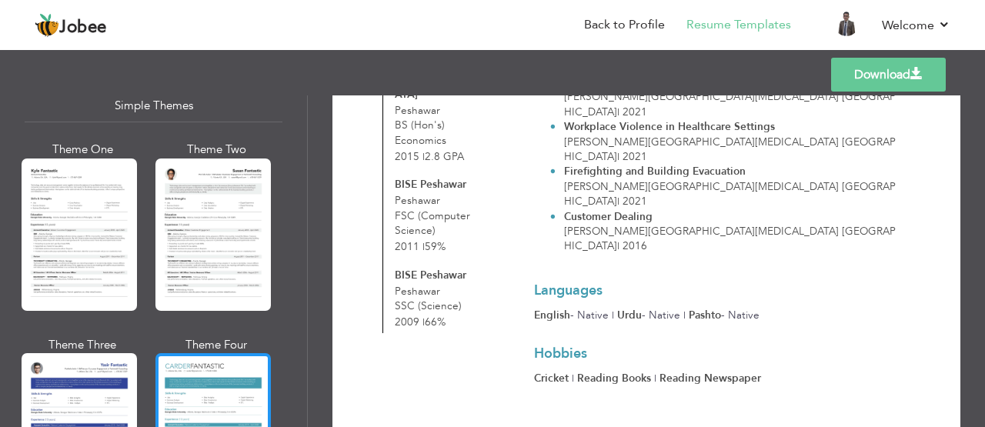
click at [235, 377] on div at bounding box center [212, 429] width 115 height 152
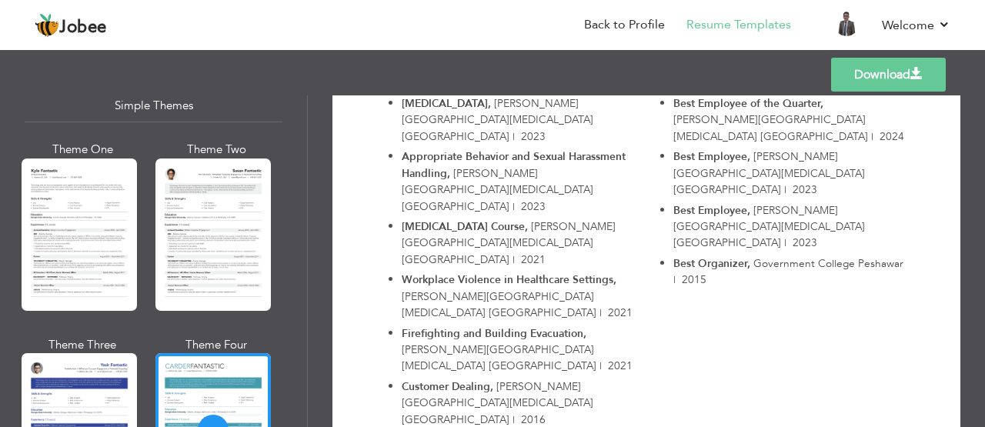
scroll to position [984, 0]
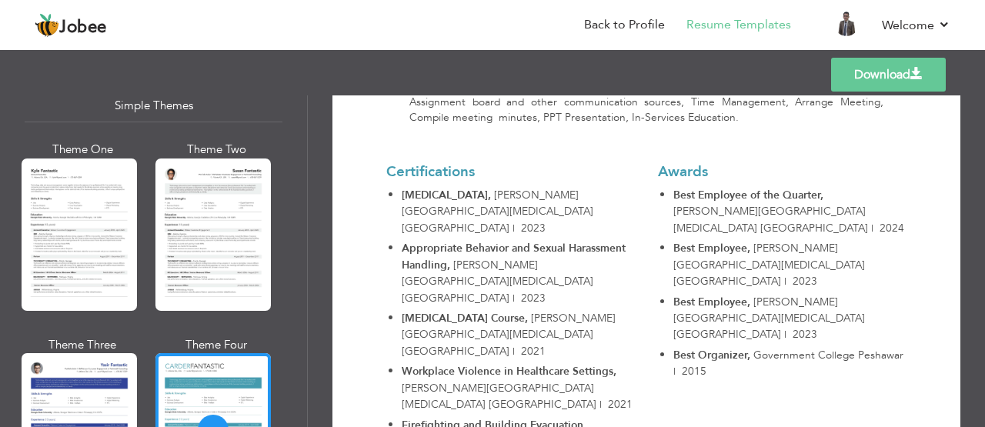
click at [897, 84] on link "Download" at bounding box center [888, 75] width 115 height 34
click at [892, 72] on link "Download" at bounding box center [888, 75] width 115 height 34
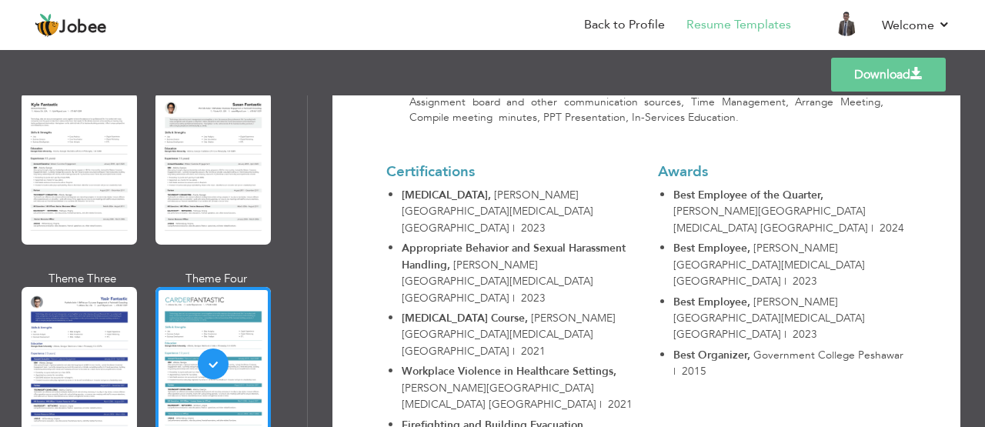
scroll to position [2806, 0]
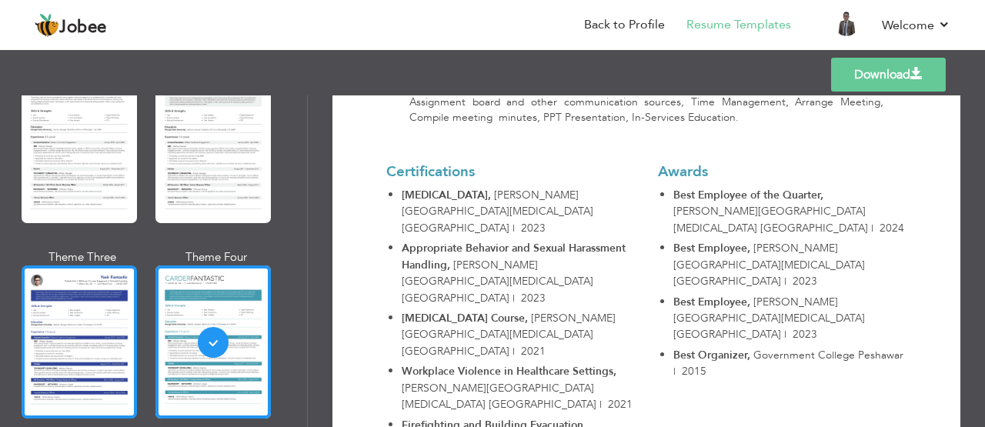
click at [93, 300] on div at bounding box center [79, 341] width 115 height 152
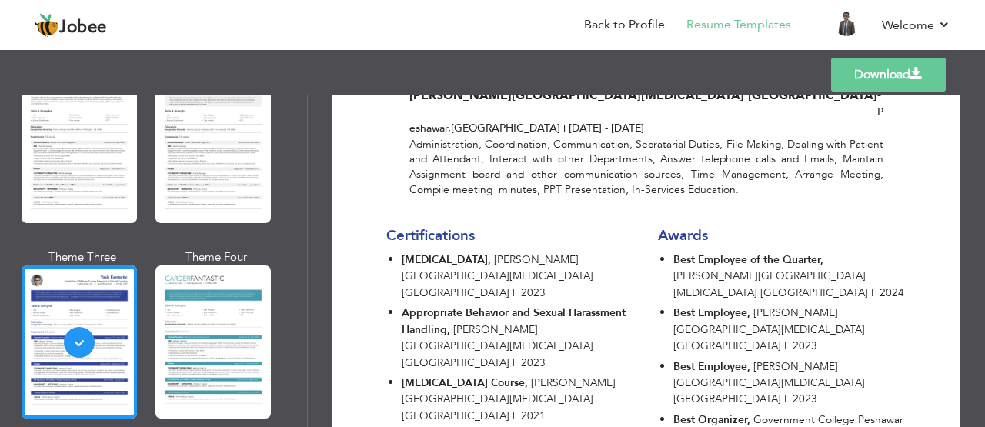
scroll to position [1332, 0]
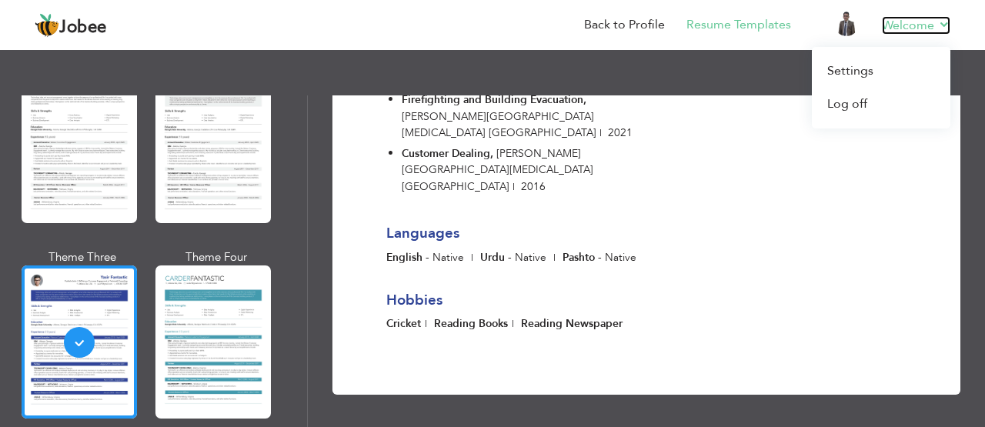
click at [945, 24] on link "Welcome" at bounding box center [916, 25] width 68 height 18
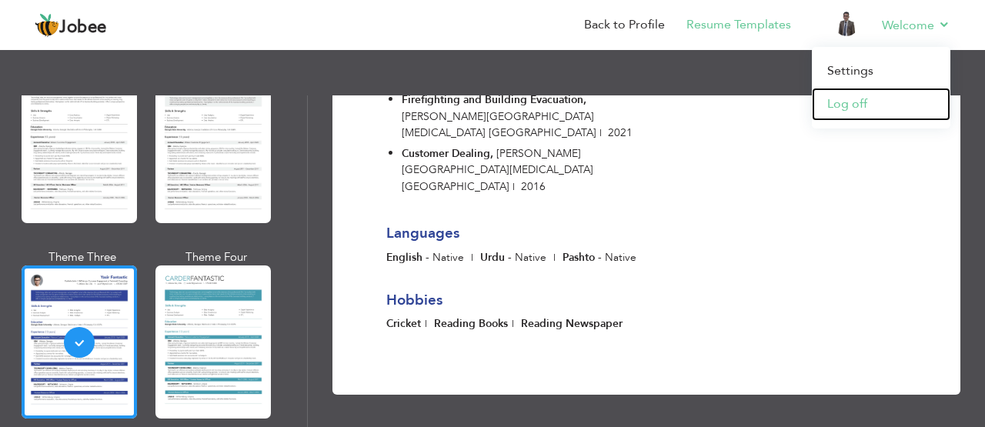
click at [871, 105] on link "Log off" at bounding box center [881, 104] width 139 height 33
